Goal: Contribute content: Add original content to the website for others to see

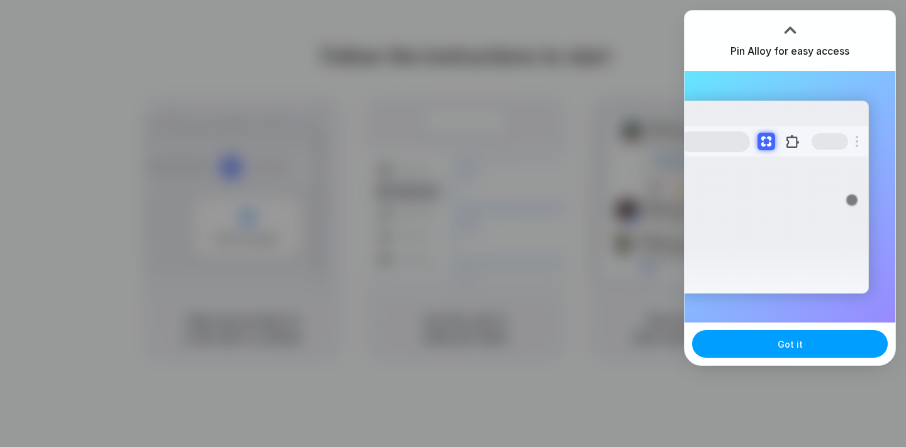
click at [797, 348] on span "Got it" at bounding box center [789, 344] width 25 height 13
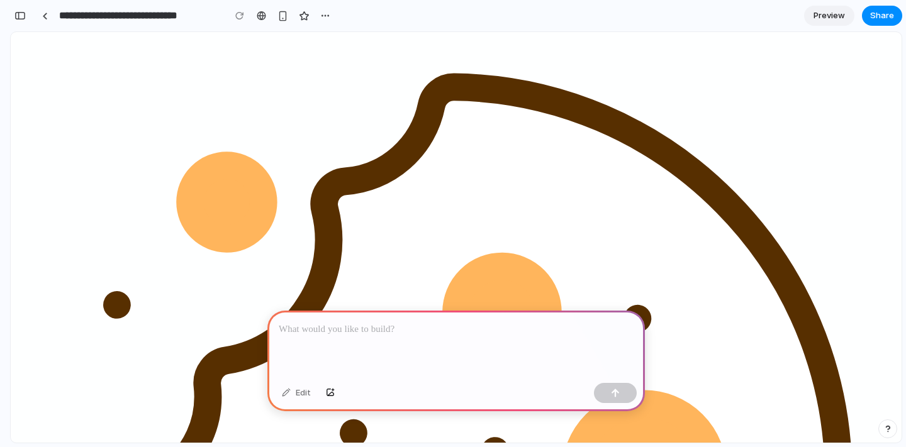
scroll to position [0, 11]
click at [320, 335] on p at bounding box center [456, 329] width 355 height 15
click at [626, 390] on button "button" at bounding box center [615, 393] width 43 height 20
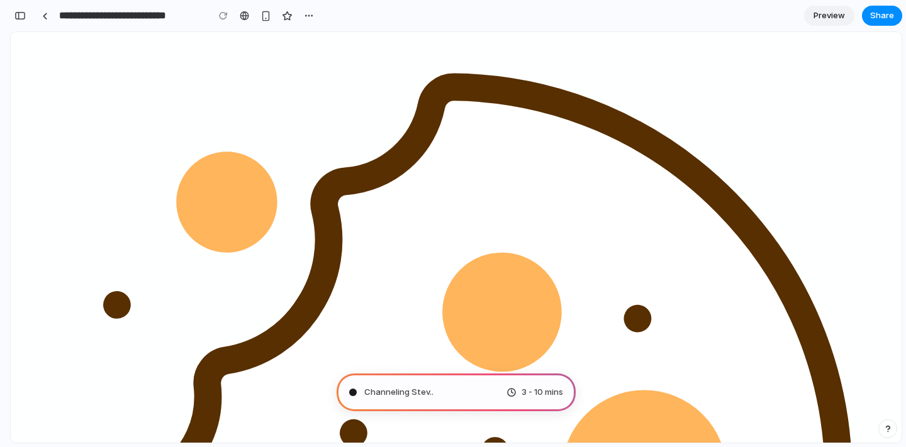
type input "**********"
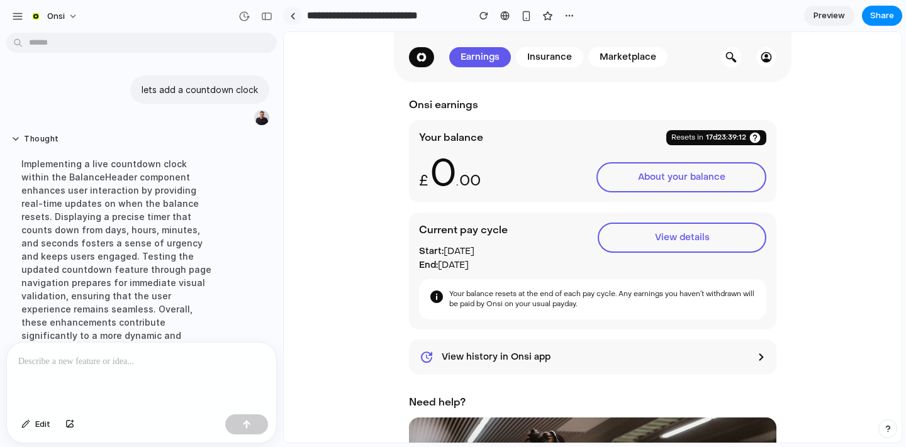
click at [294, 21] on link at bounding box center [292, 15] width 19 height 19
